Goal: Task Accomplishment & Management: Manage account settings

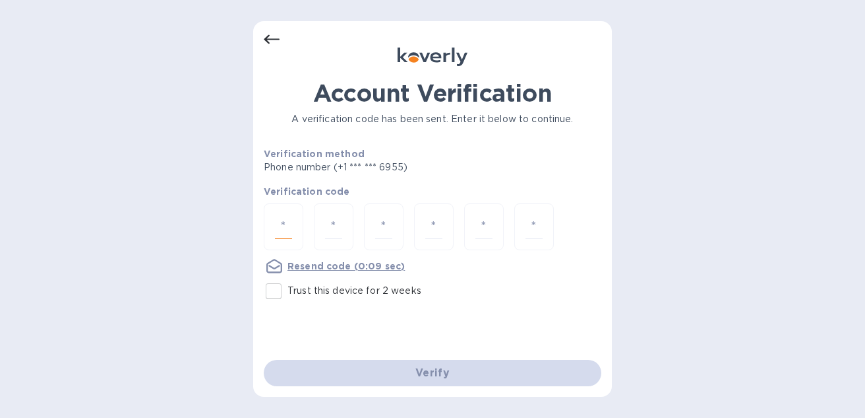
click at [289, 233] on input "number" at bounding box center [283, 226] width 17 height 24
type input "7"
type input "8"
type input "0"
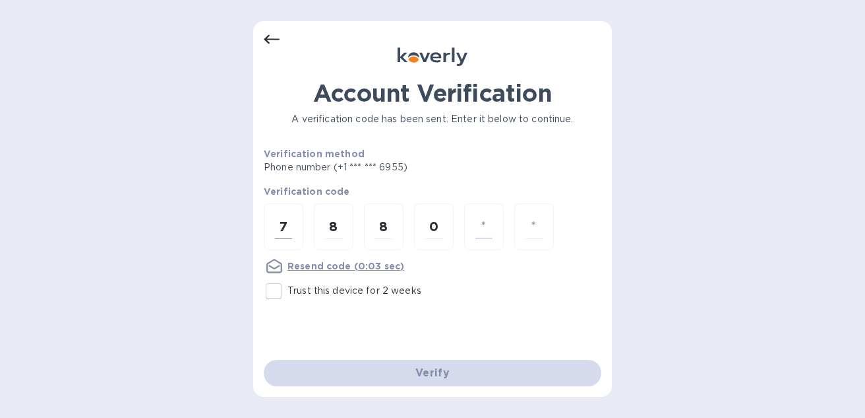
type input "4"
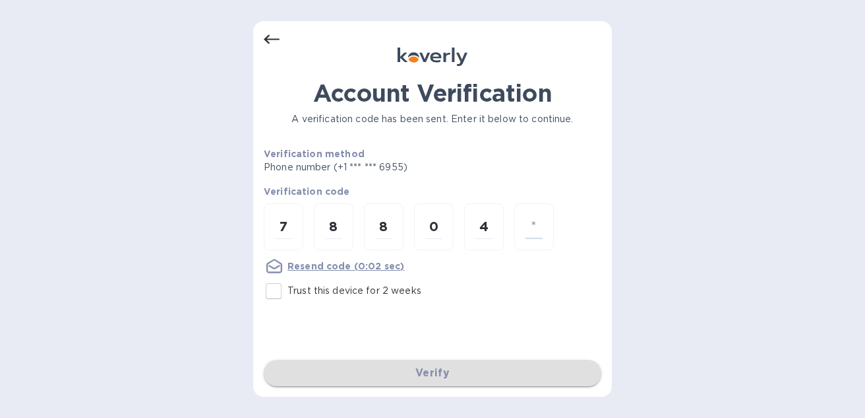
type input "4"
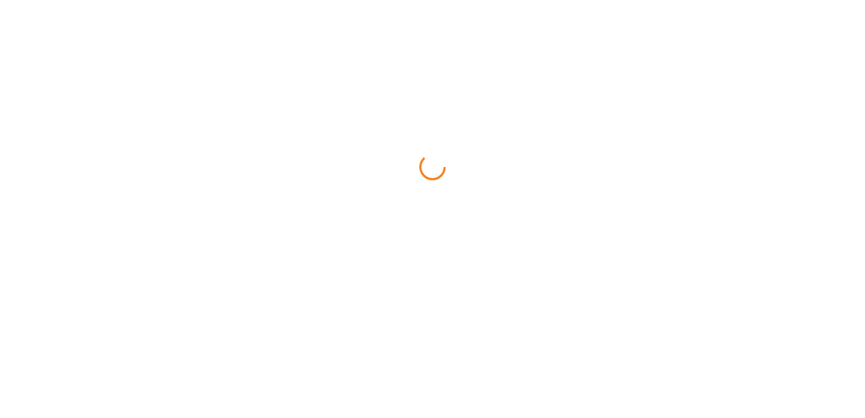
click at [309, 0] on html at bounding box center [432, 0] width 865 height 0
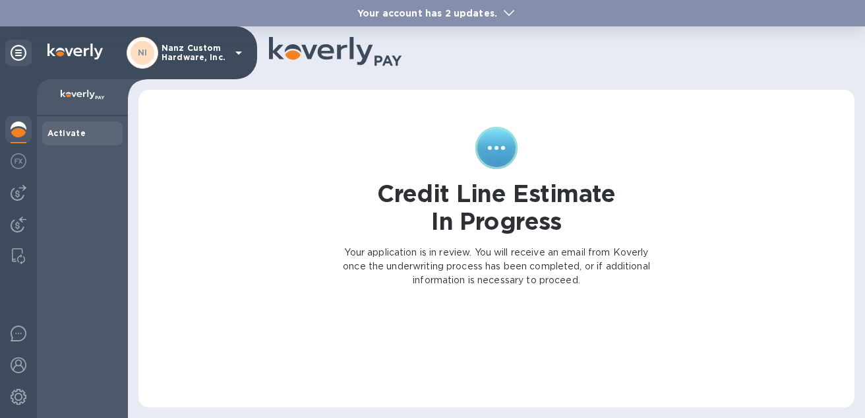
click at [94, 102] on p at bounding box center [82, 97] width 70 height 14
click at [82, 115] on div at bounding box center [82, 97] width 91 height 37
click at [78, 129] on b "Activate" at bounding box center [66, 133] width 38 height 10
